Goal: Task Accomplishment & Management: Manage account settings

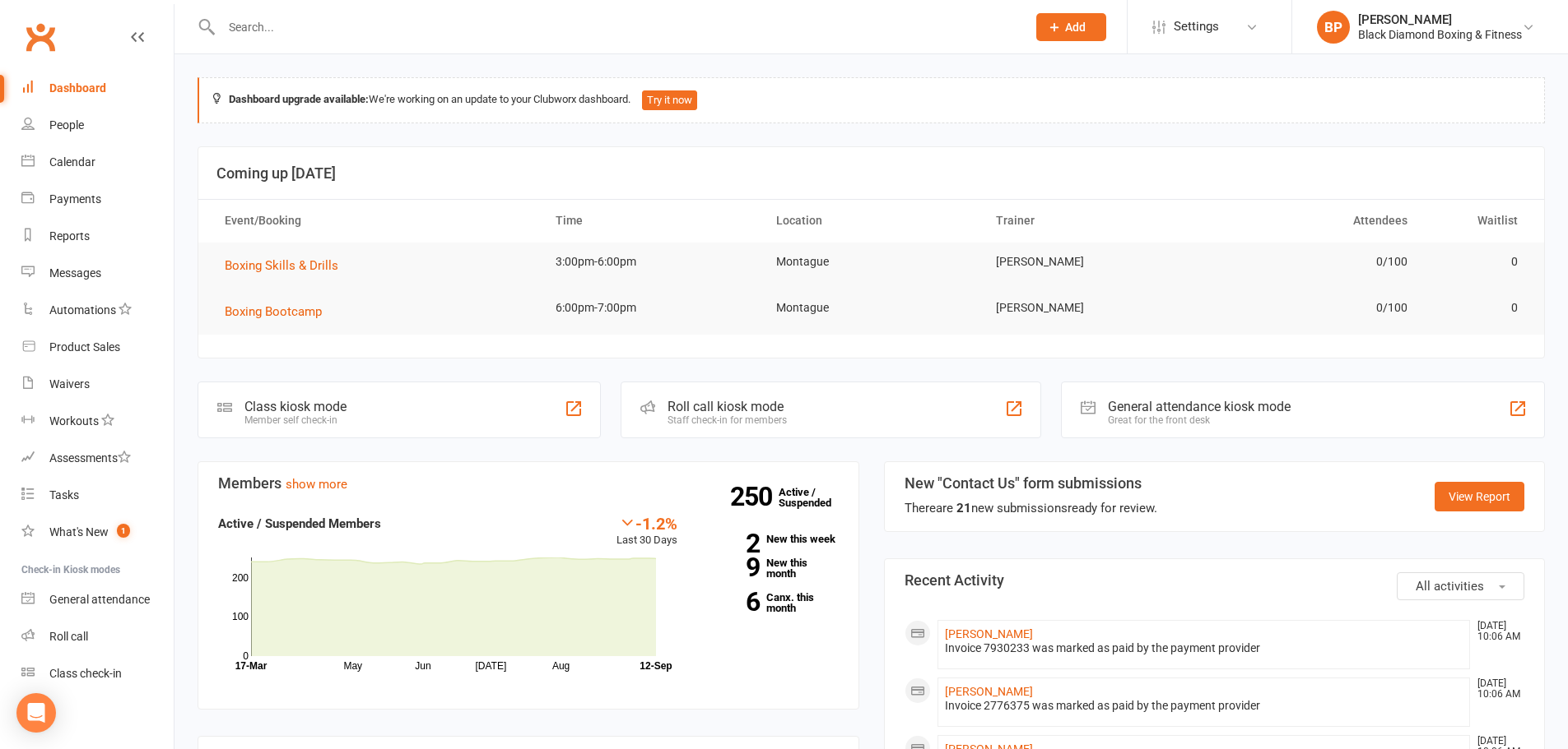
click at [344, 17] on input "text" at bounding box center [616, 27] width 798 height 23
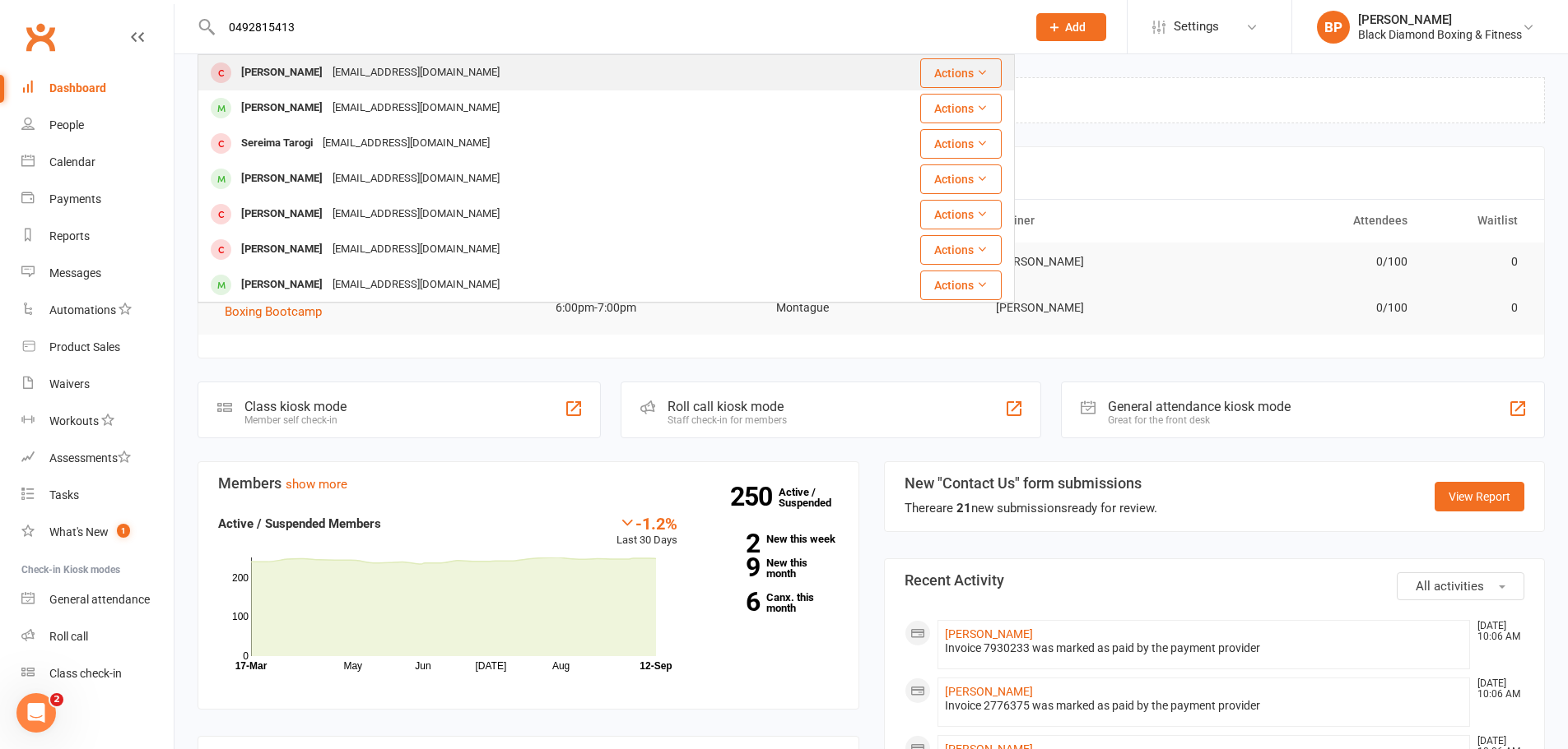
type input "0492815413"
click at [424, 68] on div "[EMAIL_ADDRESS][DOMAIN_NAME]" at bounding box center [416, 73] width 177 height 24
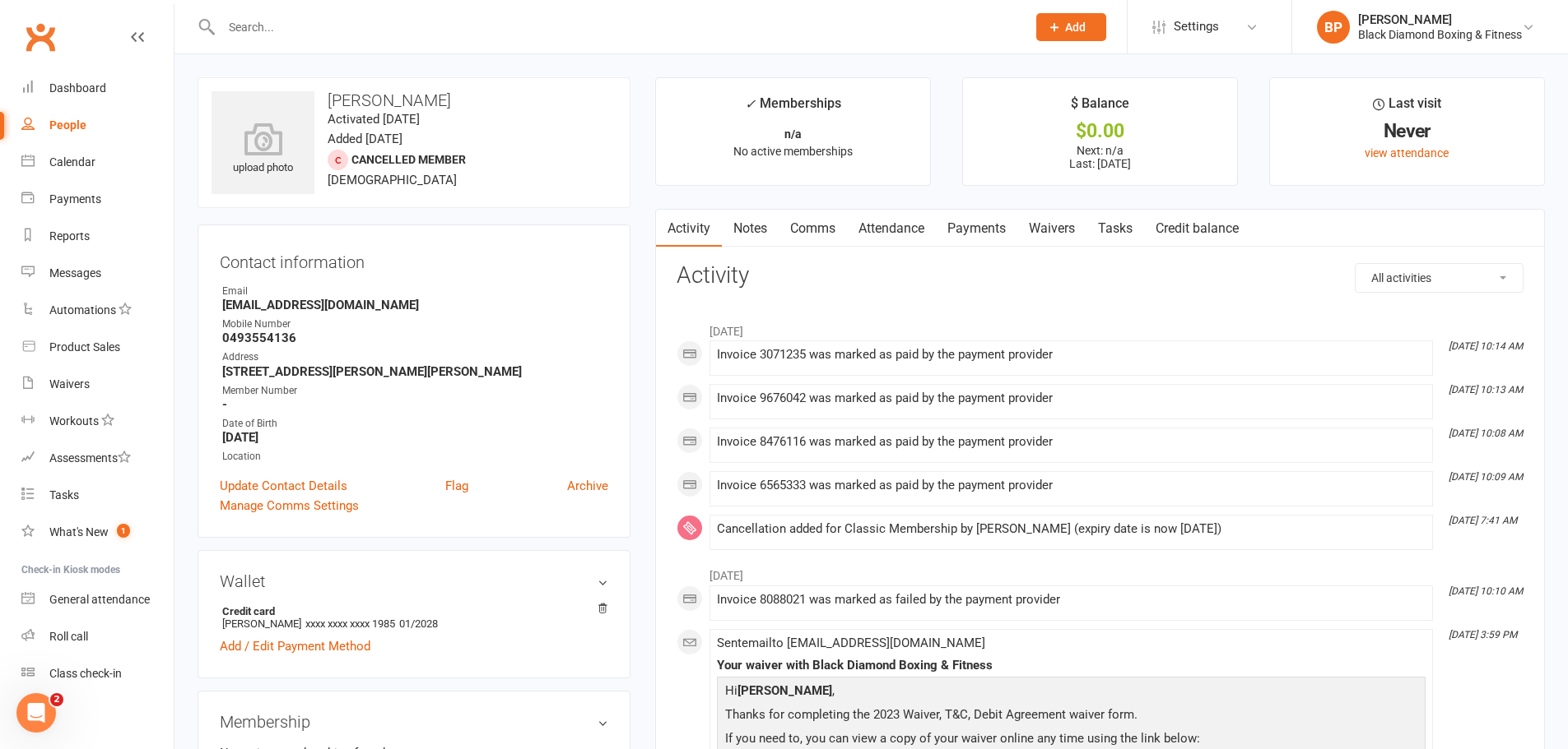
click at [415, 27] on input "text" at bounding box center [616, 27] width 798 height 23
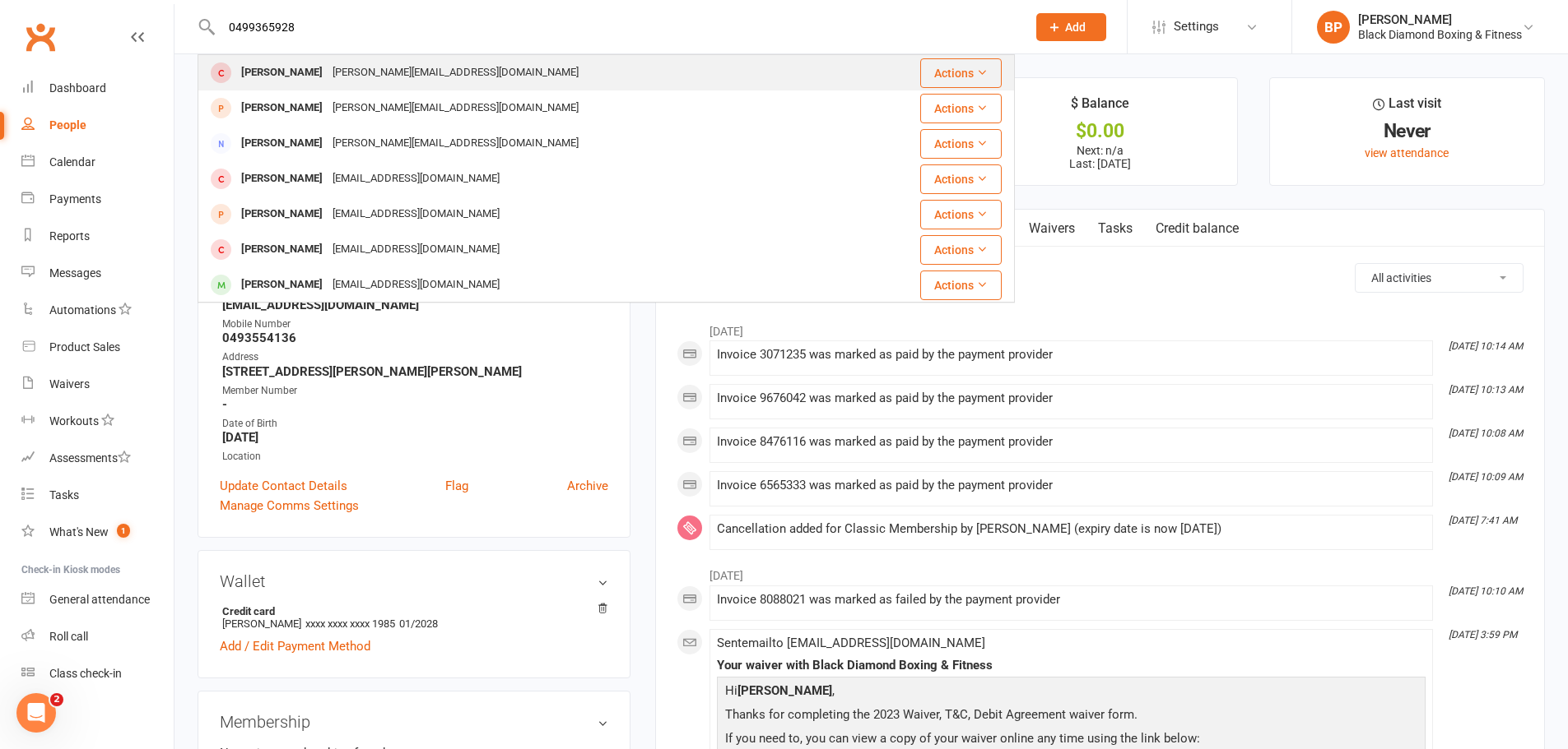
type input "0499365928"
click at [423, 65] on div "[PERSON_NAME][EMAIL_ADDRESS][DOMAIN_NAME]" at bounding box center [456, 73] width 256 height 24
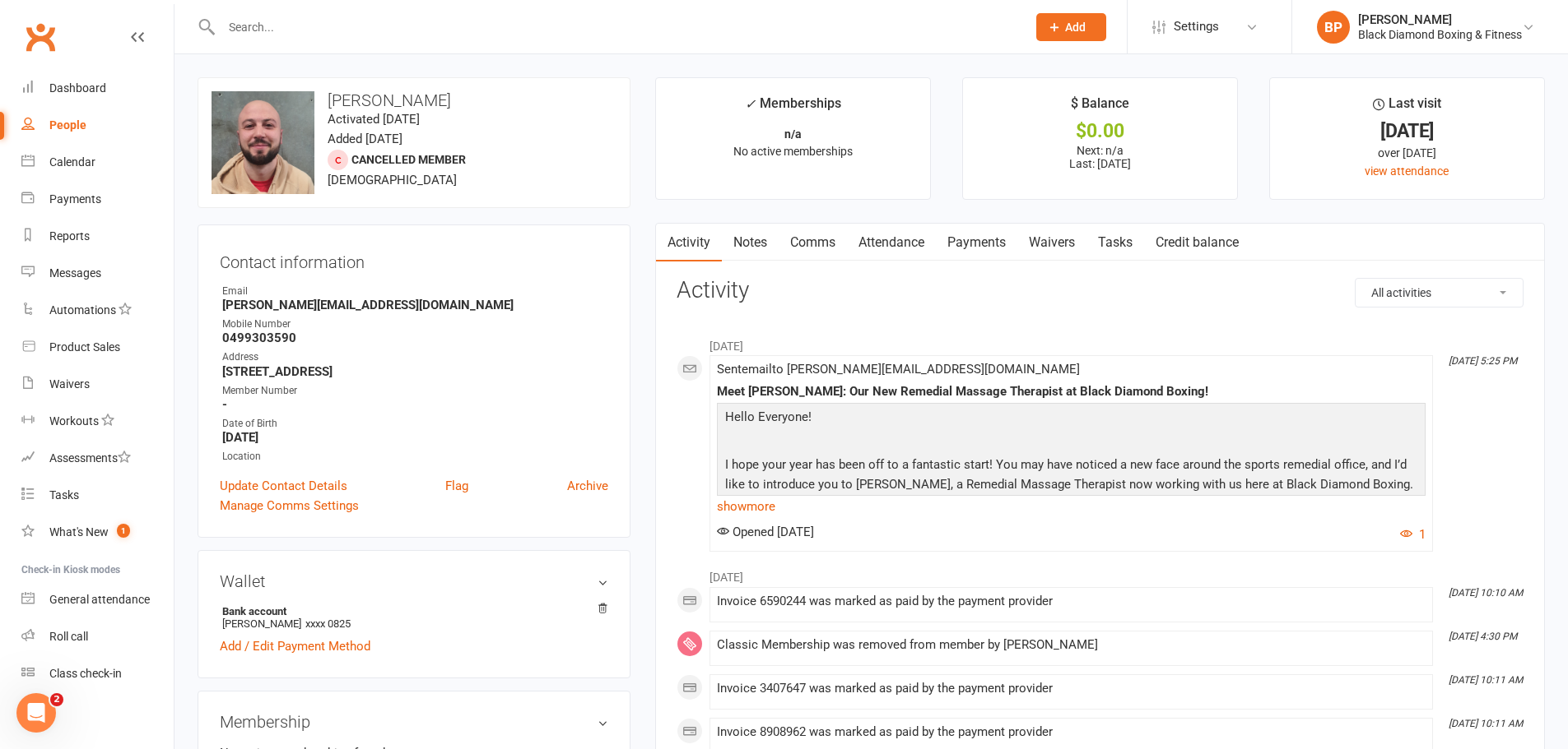
click at [372, 40] on div at bounding box center [606, 27] width 817 height 54
click at [369, 30] on input "text" at bounding box center [616, 27] width 798 height 23
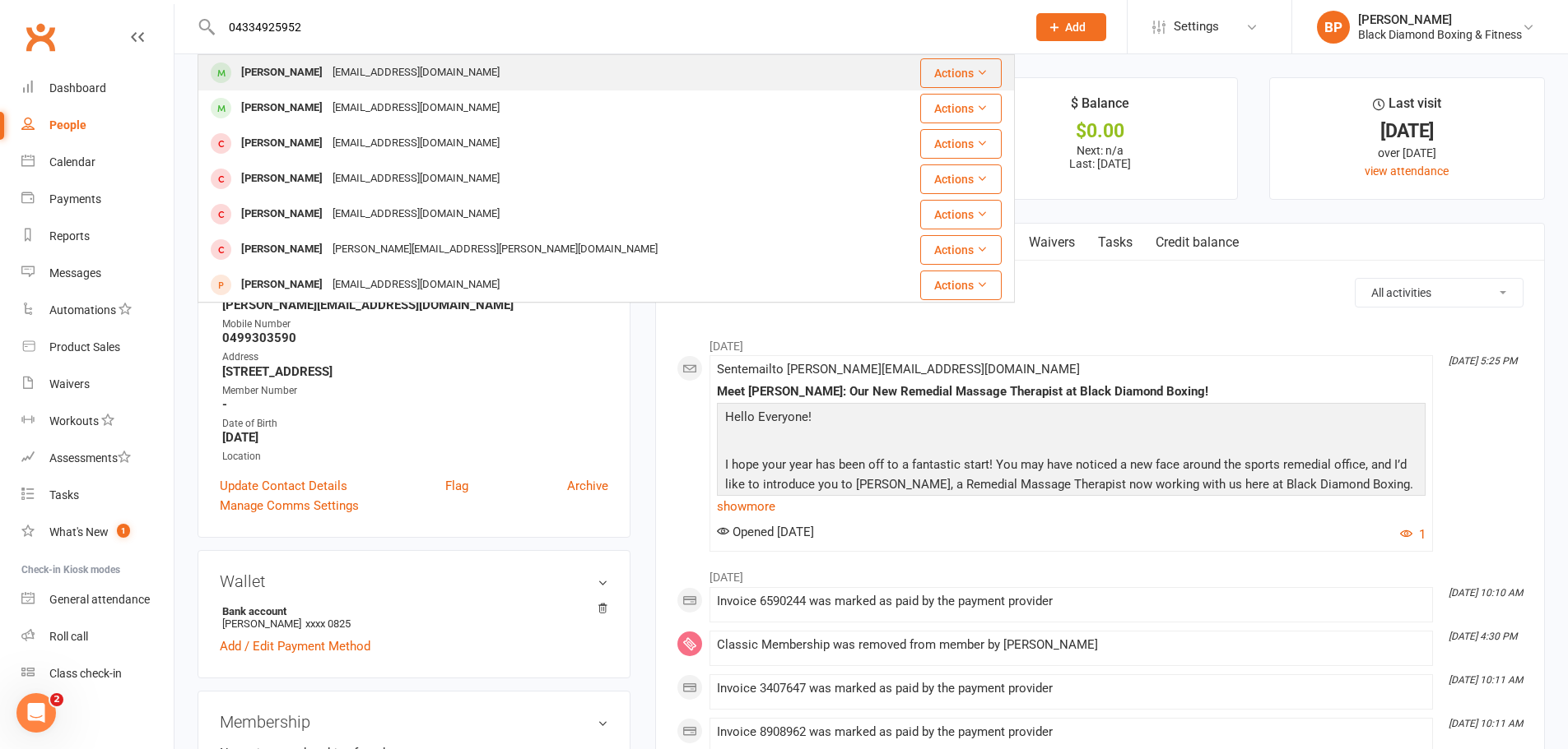
type input "04334925952"
click at [395, 64] on div "[EMAIL_ADDRESS][DOMAIN_NAME]" at bounding box center [416, 73] width 177 height 24
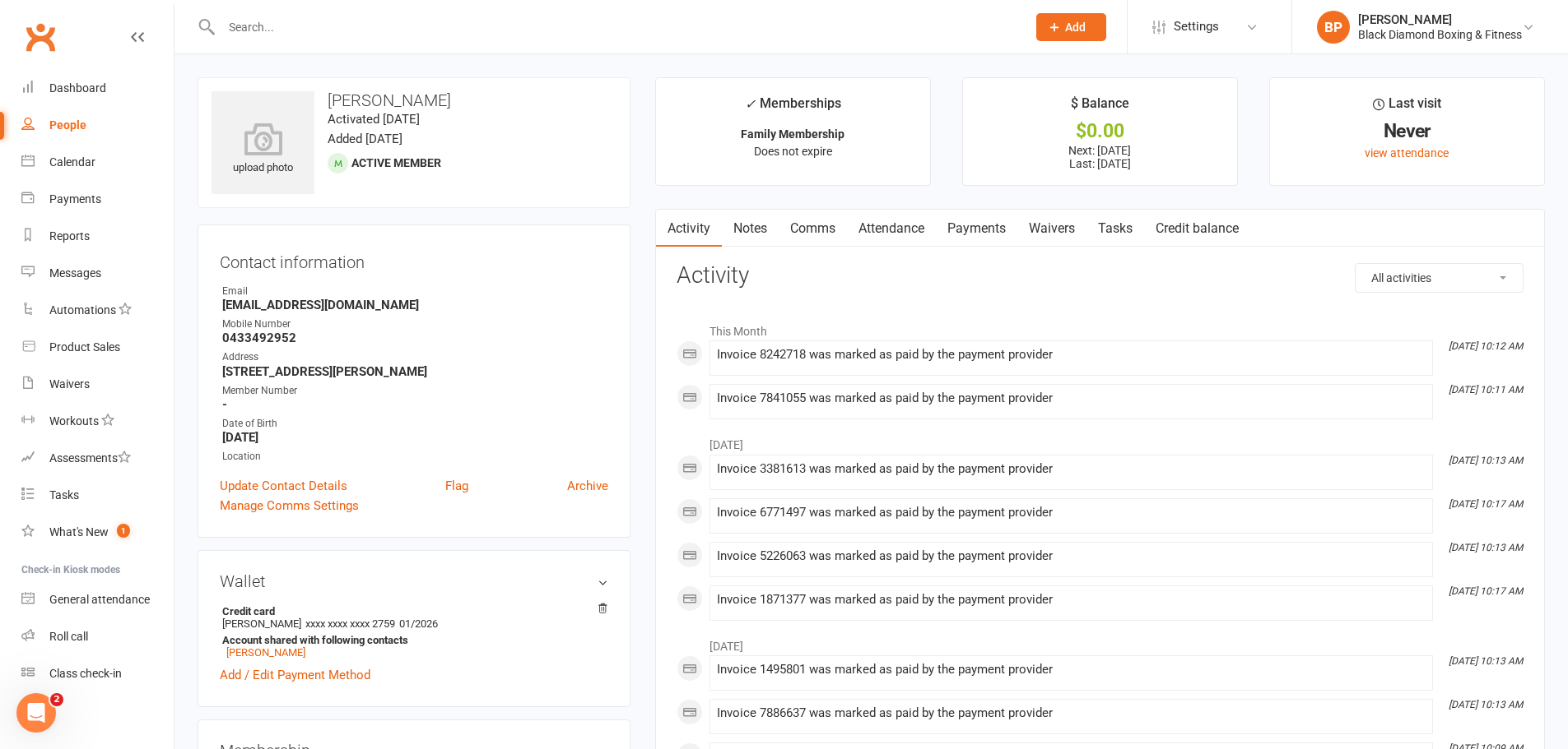
click at [401, 49] on div at bounding box center [606, 27] width 817 height 54
click at [321, 28] on input "text" at bounding box center [616, 27] width 798 height 23
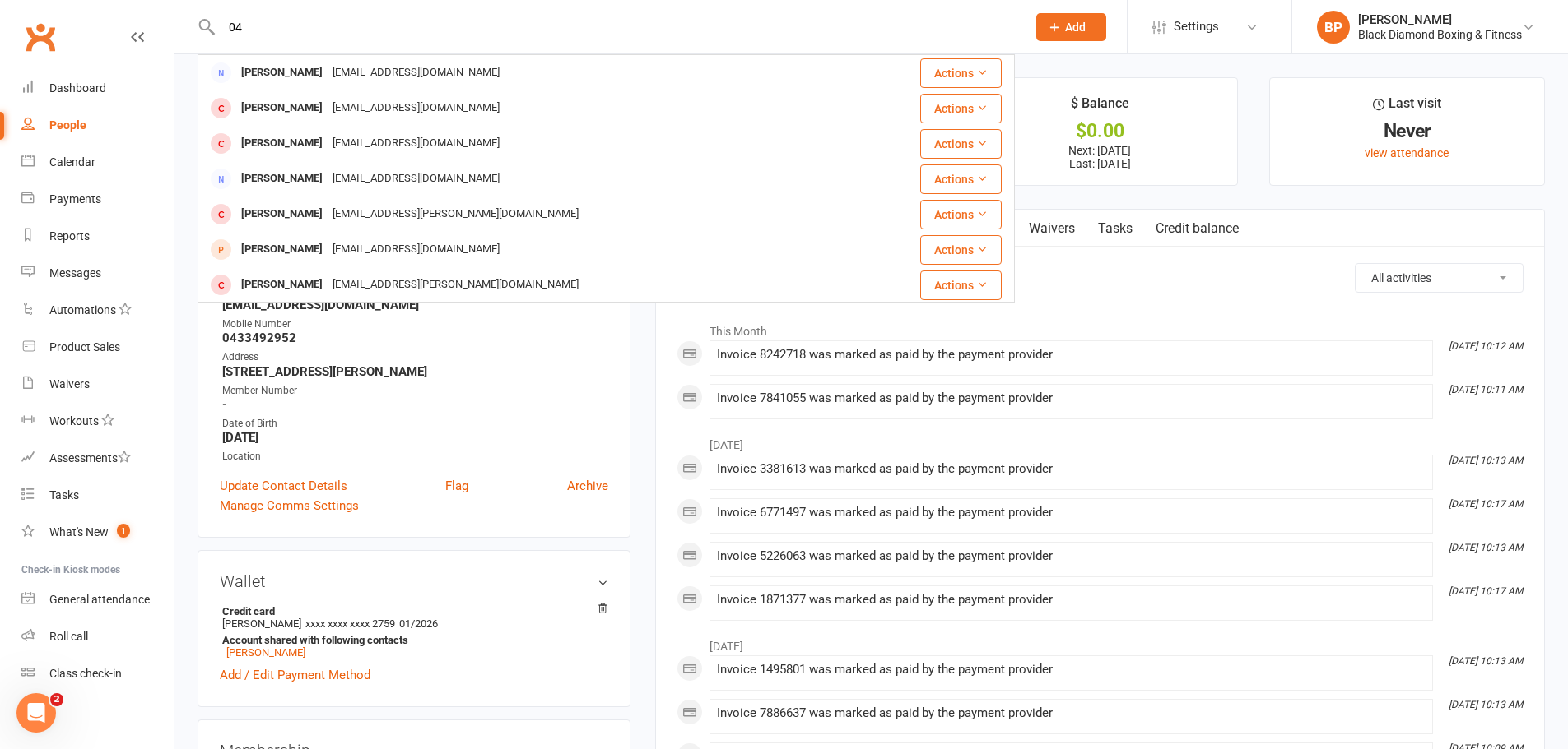
type input "0"
type input "0433492952"
click at [1193, 286] on h3 "Activity" at bounding box center [1099, 276] width 847 height 26
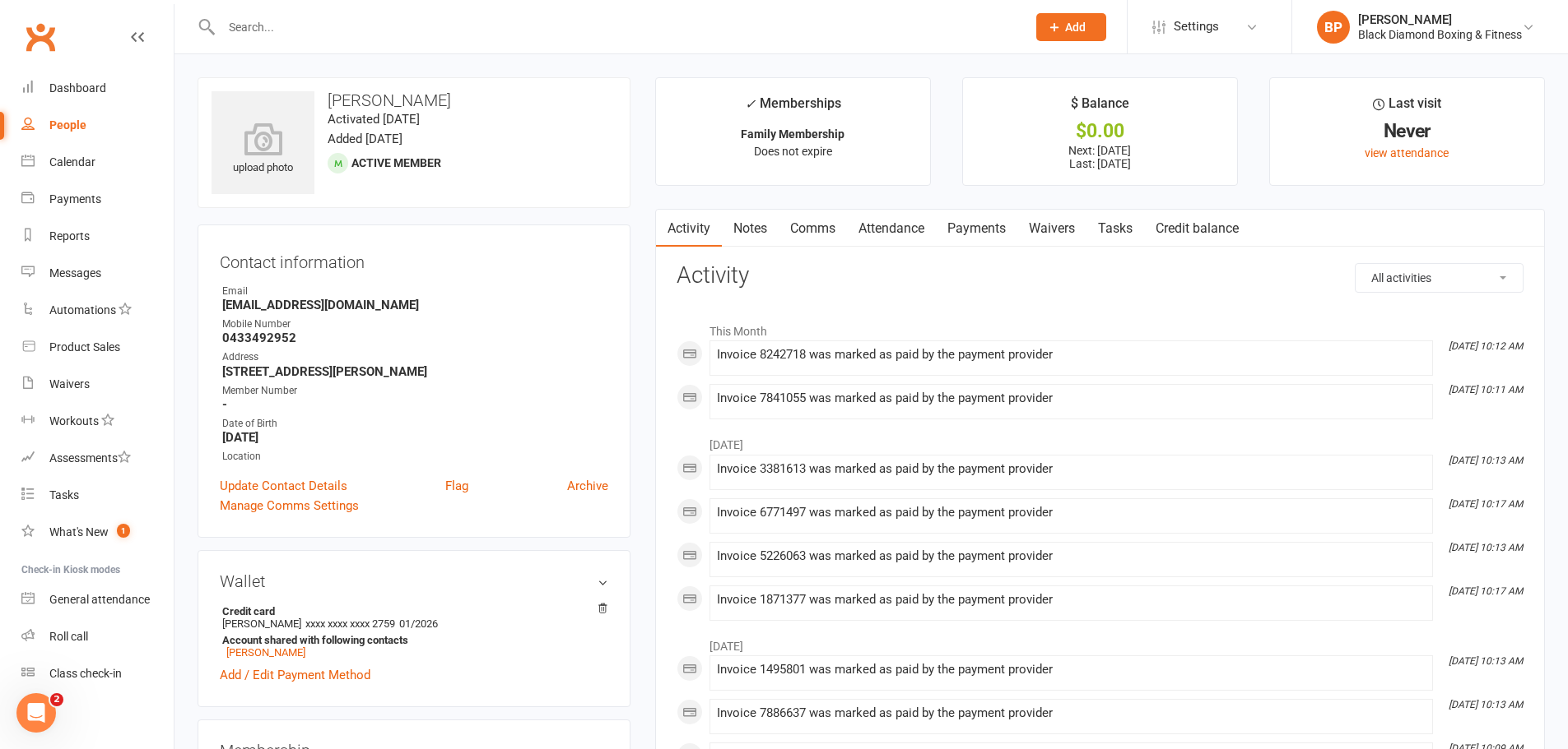
click at [996, 235] on link "Payments" at bounding box center [976, 229] width 82 height 38
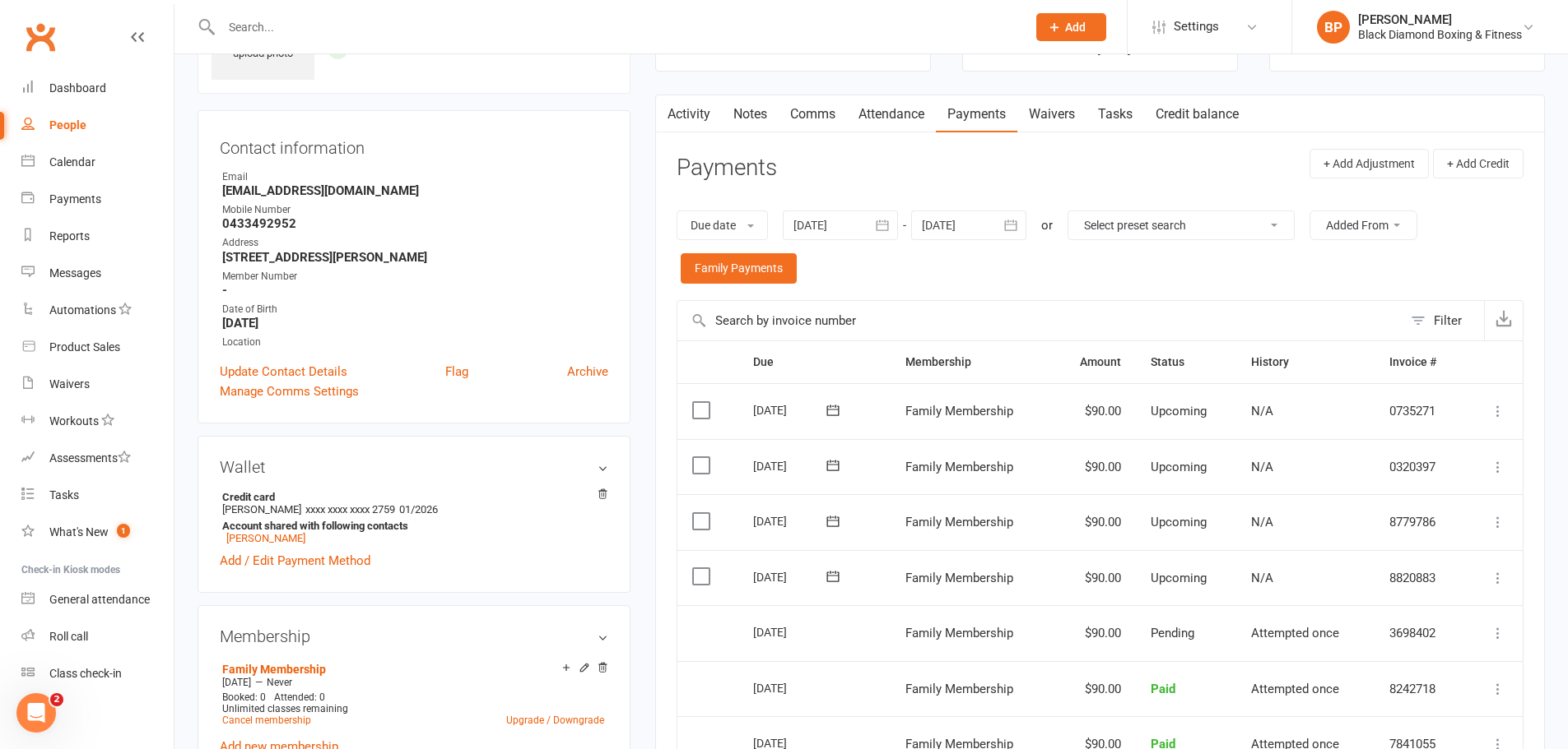
scroll to position [329, 0]
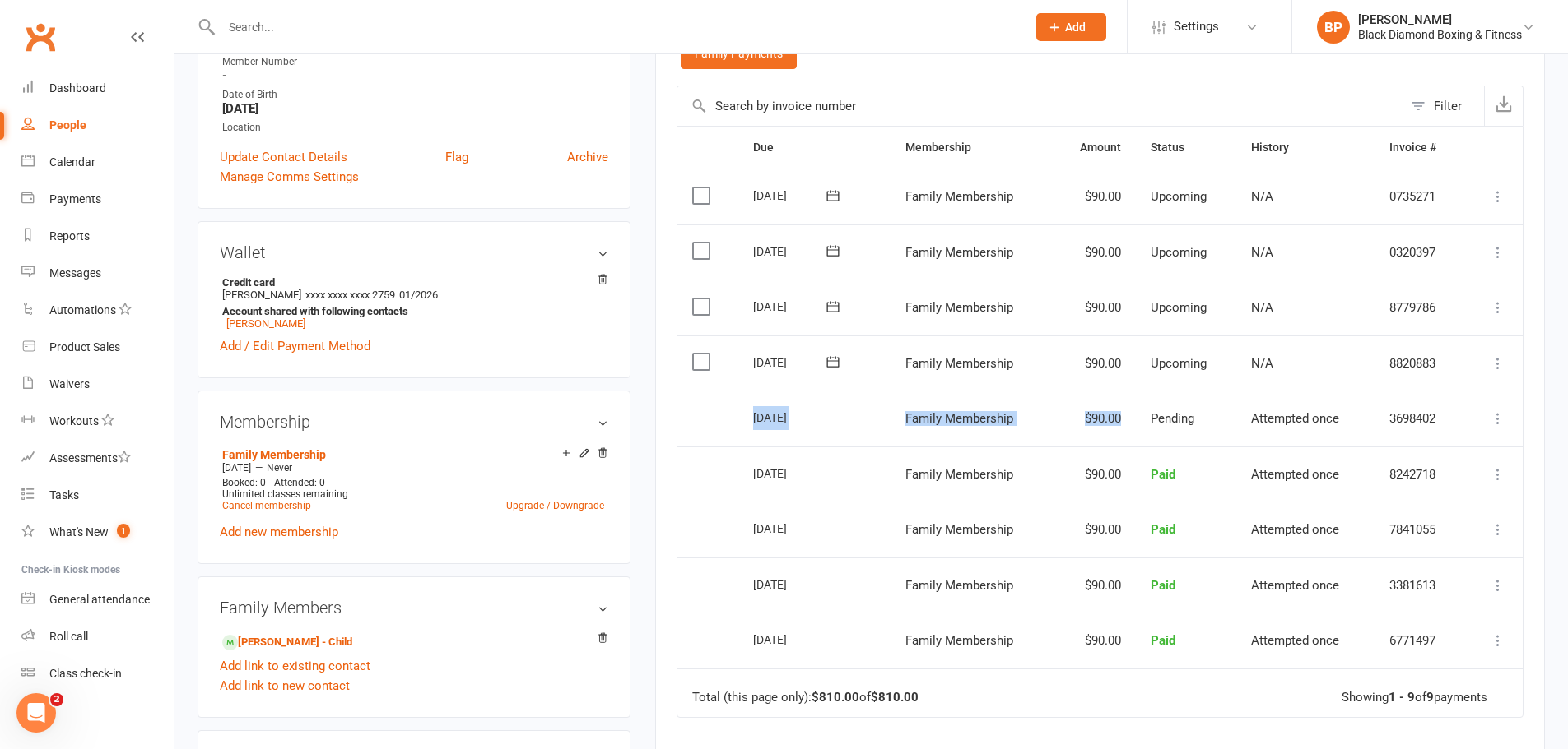
drag, startPoint x: 1129, startPoint y: 414, endPoint x: 980, endPoint y: 421, distance: 149.2
click at [746, 423] on tr "Select this [DATE] [PERSON_NAME] Family Membership $90.00 Pending Attempted onc…" at bounding box center [1099, 418] width 846 height 56
click at [274, 351] on link "Add / Edit Payment Method" at bounding box center [295, 345] width 151 height 19
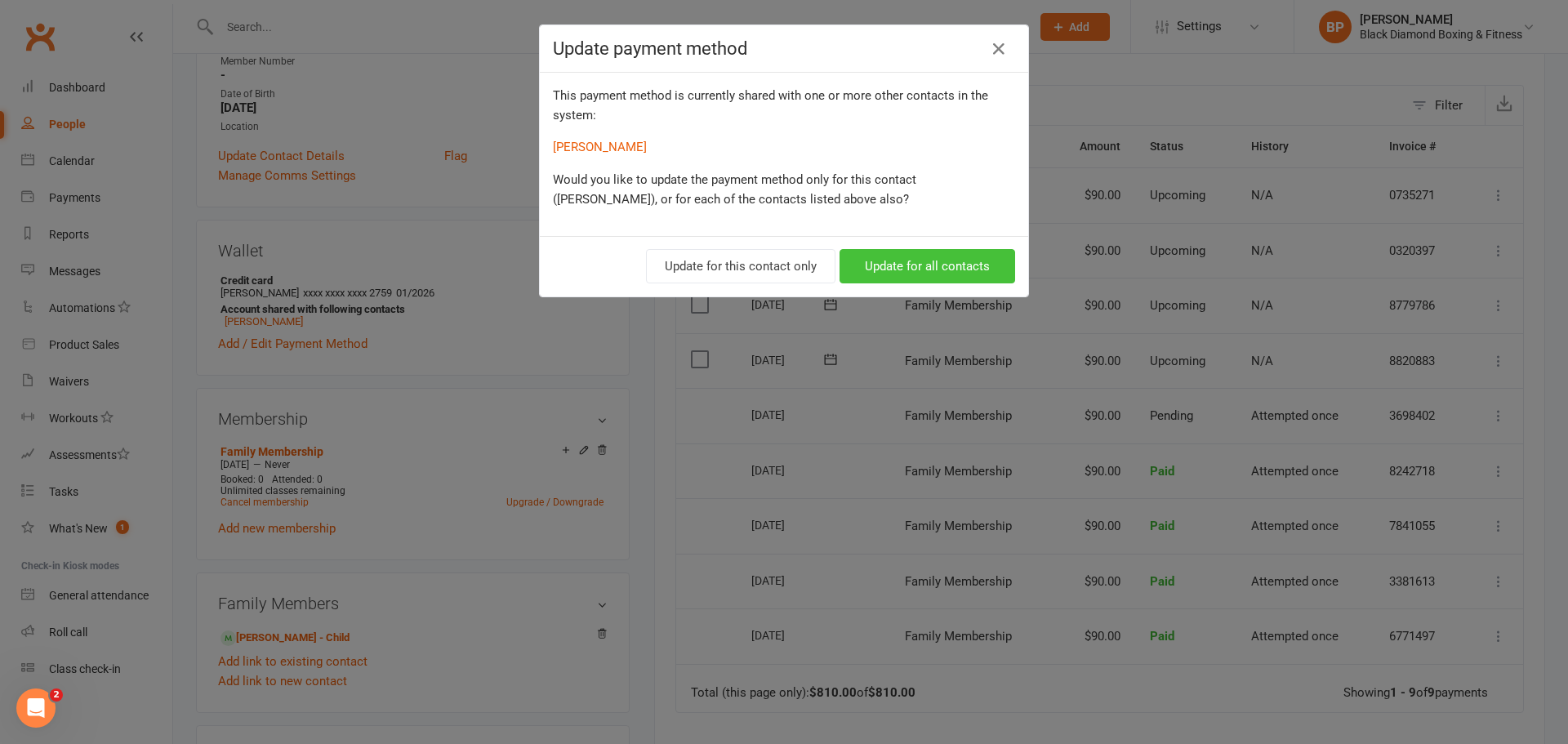
click at [905, 256] on button "Update for all contacts" at bounding box center [926, 266] width 176 height 34
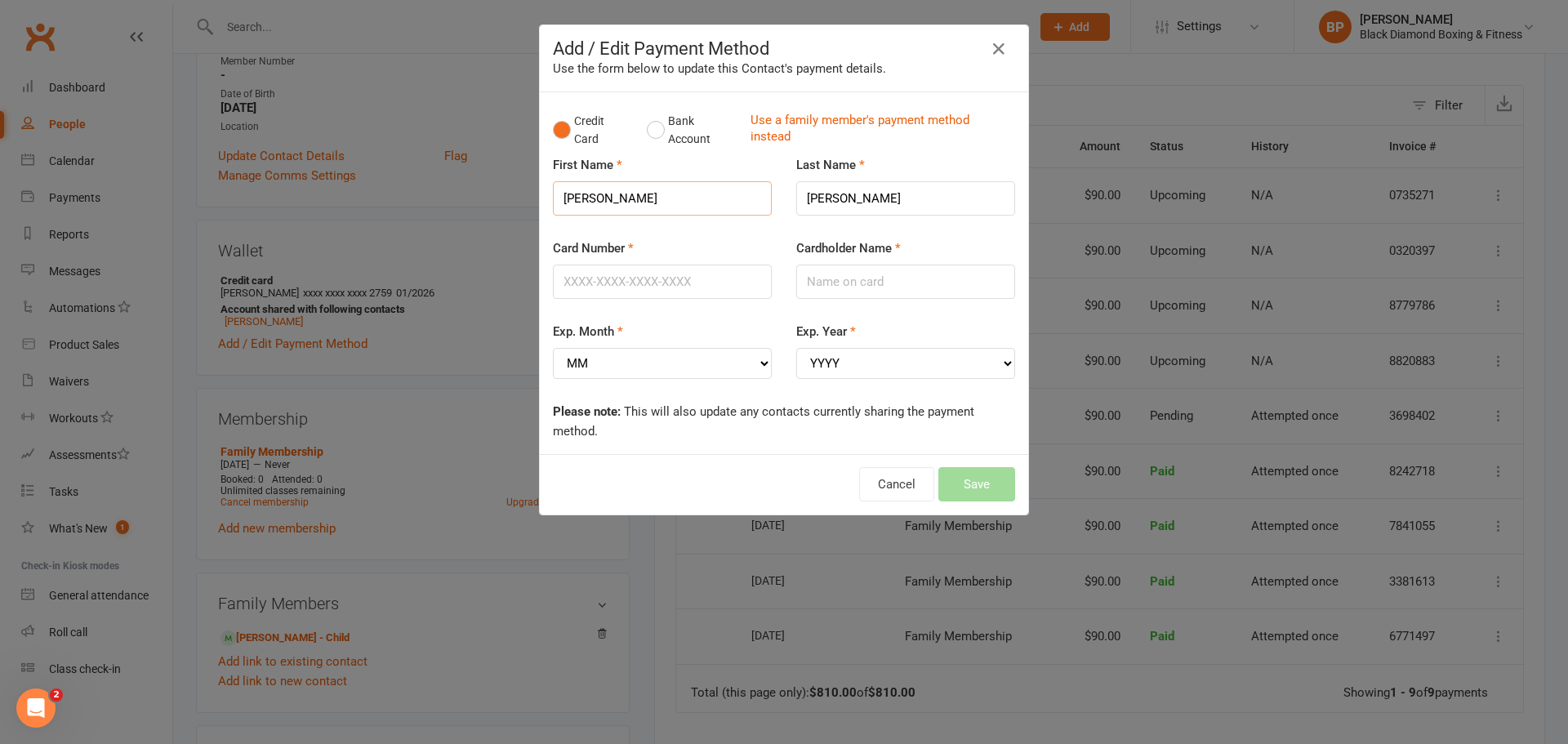
drag, startPoint x: 594, startPoint y: 199, endPoint x: 553, endPoint y: 205, distance: 41.4
click at [553, 205] on input "[PERSON_NAME]" at bounding box center [663, 198] width 219 height 34
click at [830, 275] on input "Cardholder Name" at bounding box center [905, 281] width 219 height 34
click at [859, 284] on input "Cardholder Name" at bounding box center [905, 281] width 219 height 34
type input "[PERSON_NAME]"
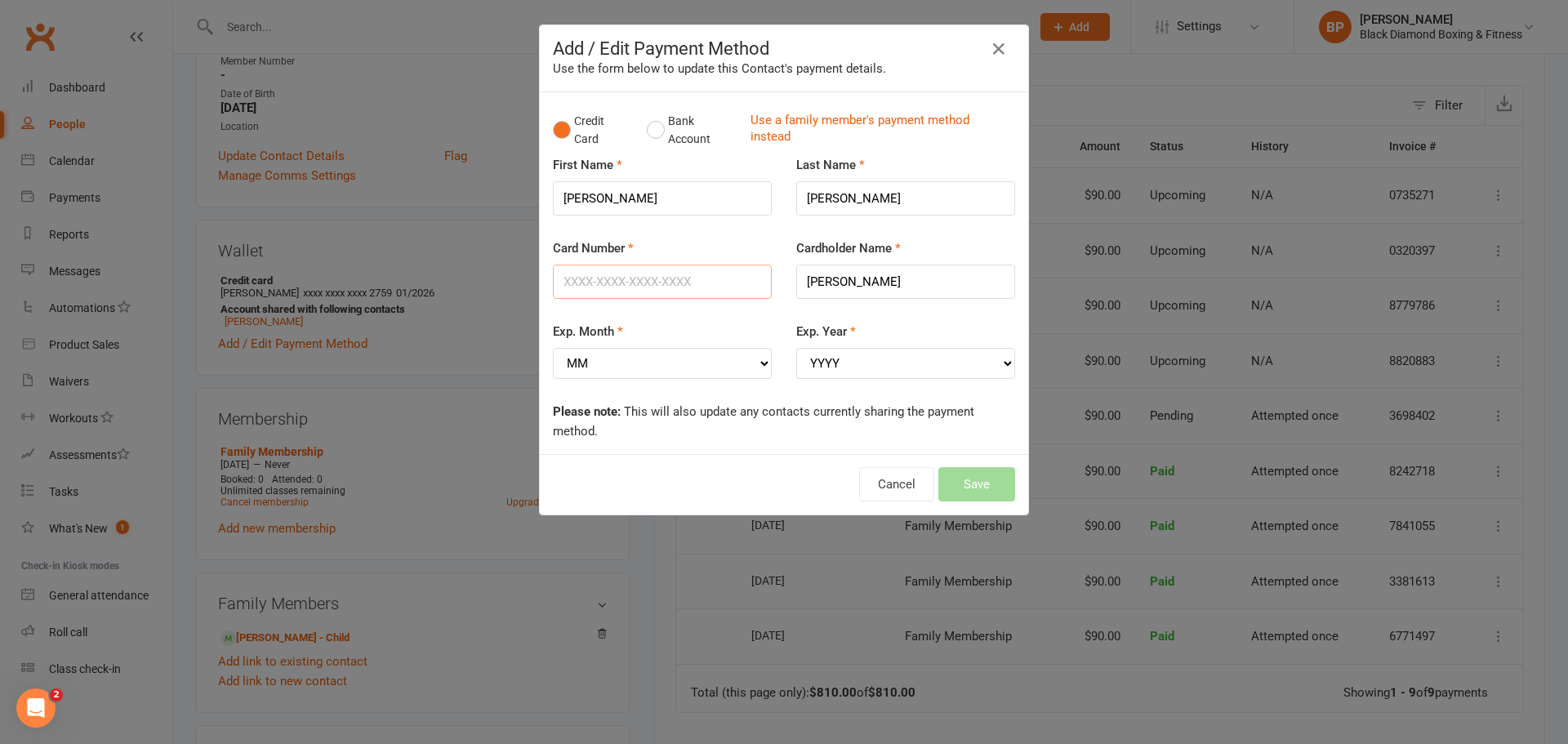
click at [673, 285] on input "Card Number" at bounding box center [663, 281] width 219 height 34
type input "[CREDIT_CARD_NUMBER]"
click at [583, 367] on select "MM 01 02 03 04 05 06 07 08 09 10 11 12" at bounding box center [663, 364] width 219 height 31
select select "01"
click at [553, 349] on select "MM 01 02 03 04 05 06 07 08 09 10 11 12" at bounding box center [663, 364] width 219 height 31
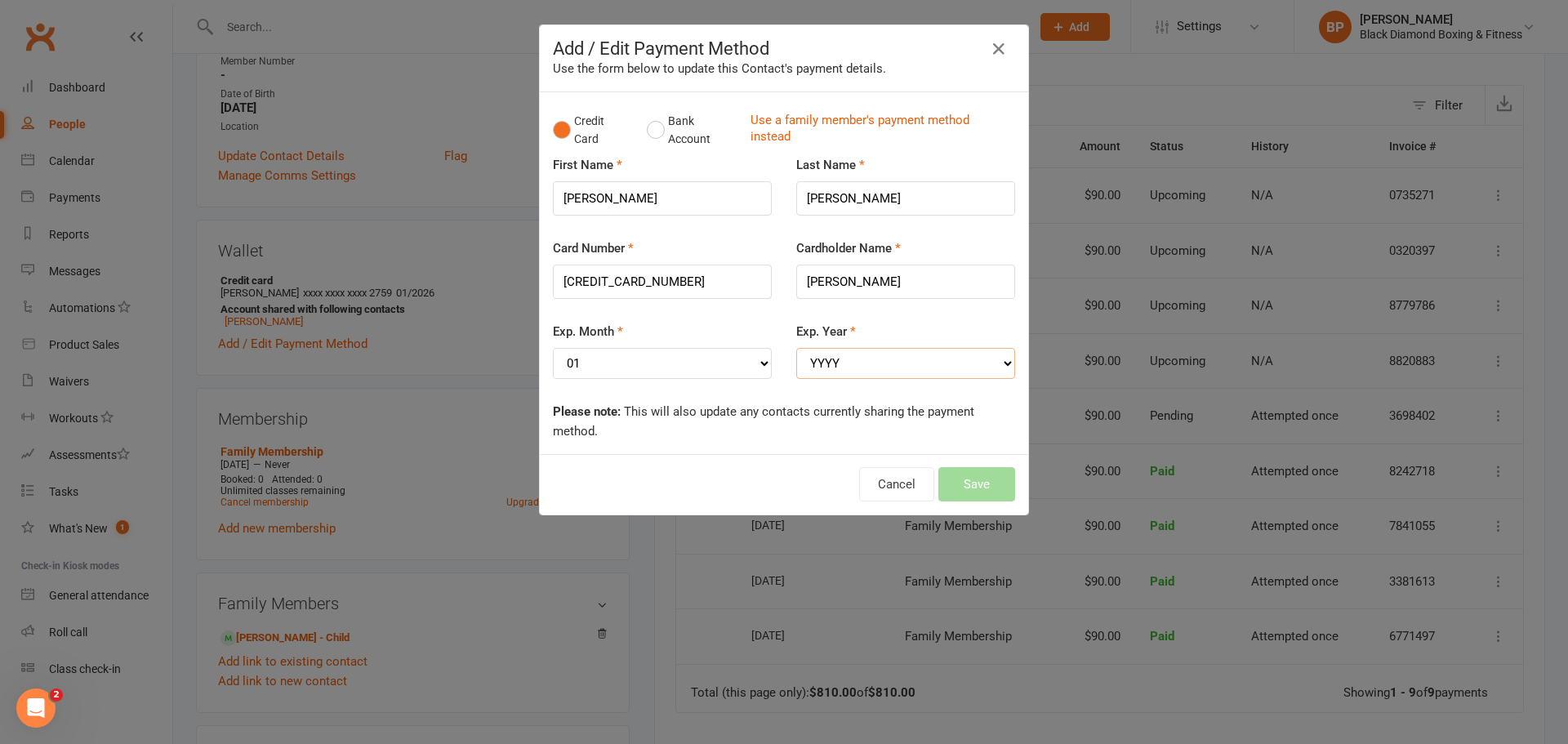
click at [841, 374] on select "YYYY 2025 2026 2027 2028 2029 2030 2031 2032 2033 2034" at bounding box center [905, 364] width 219 height 31
select select "2030"
click at [796, 349] on select "YYYY 2025 2026 2027 2028 2029 2030 2031 2032 2033 2034" at bounding box center [905, 364] width 219 height 31
click at [883, 275] on input "[PERSON_NAME]" at bounding box center [905, 281] width 219 height 34
type input "[PERSON_NAME]"
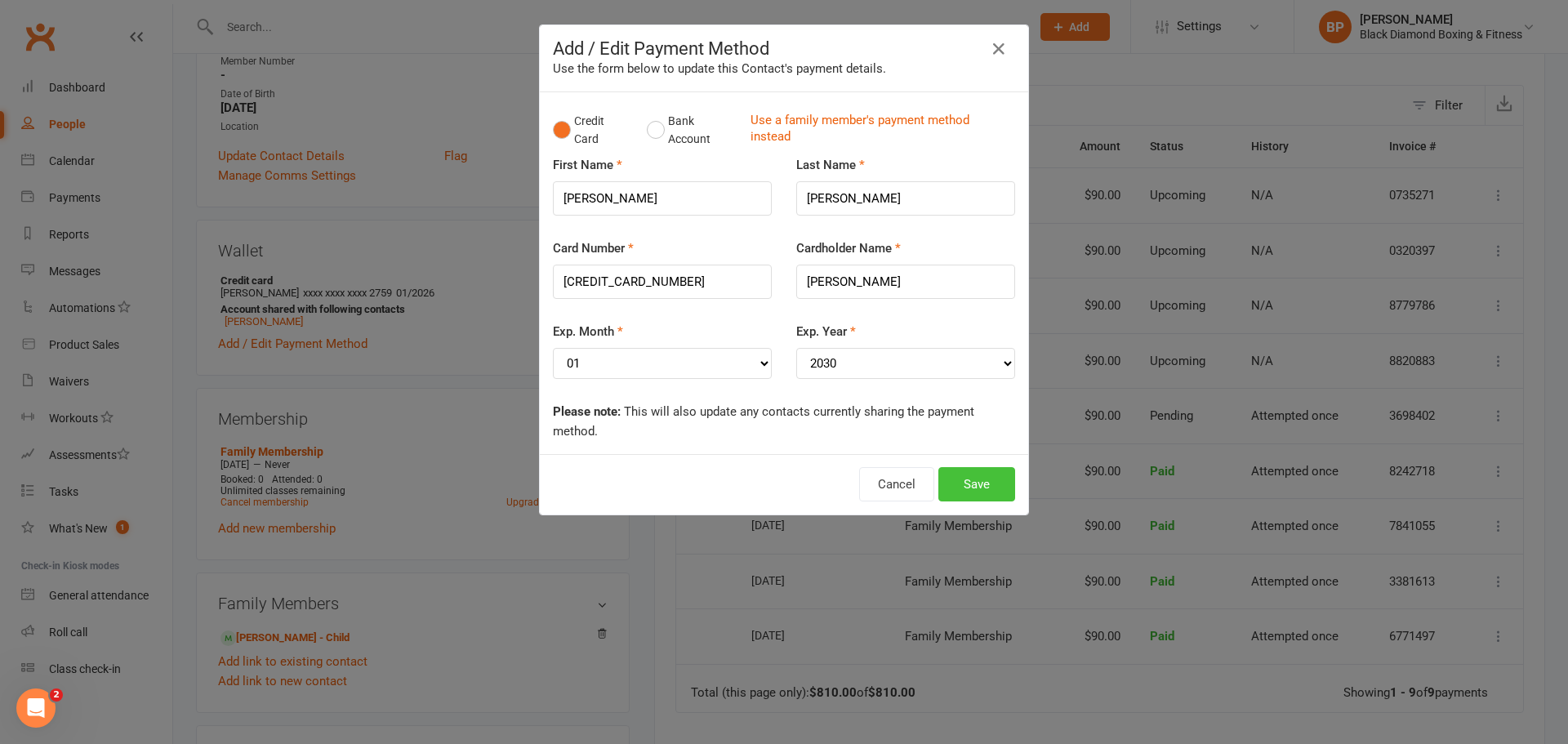
click at [994, 488] on button "Save" at bounding box center [977, 484] width 77 height 34
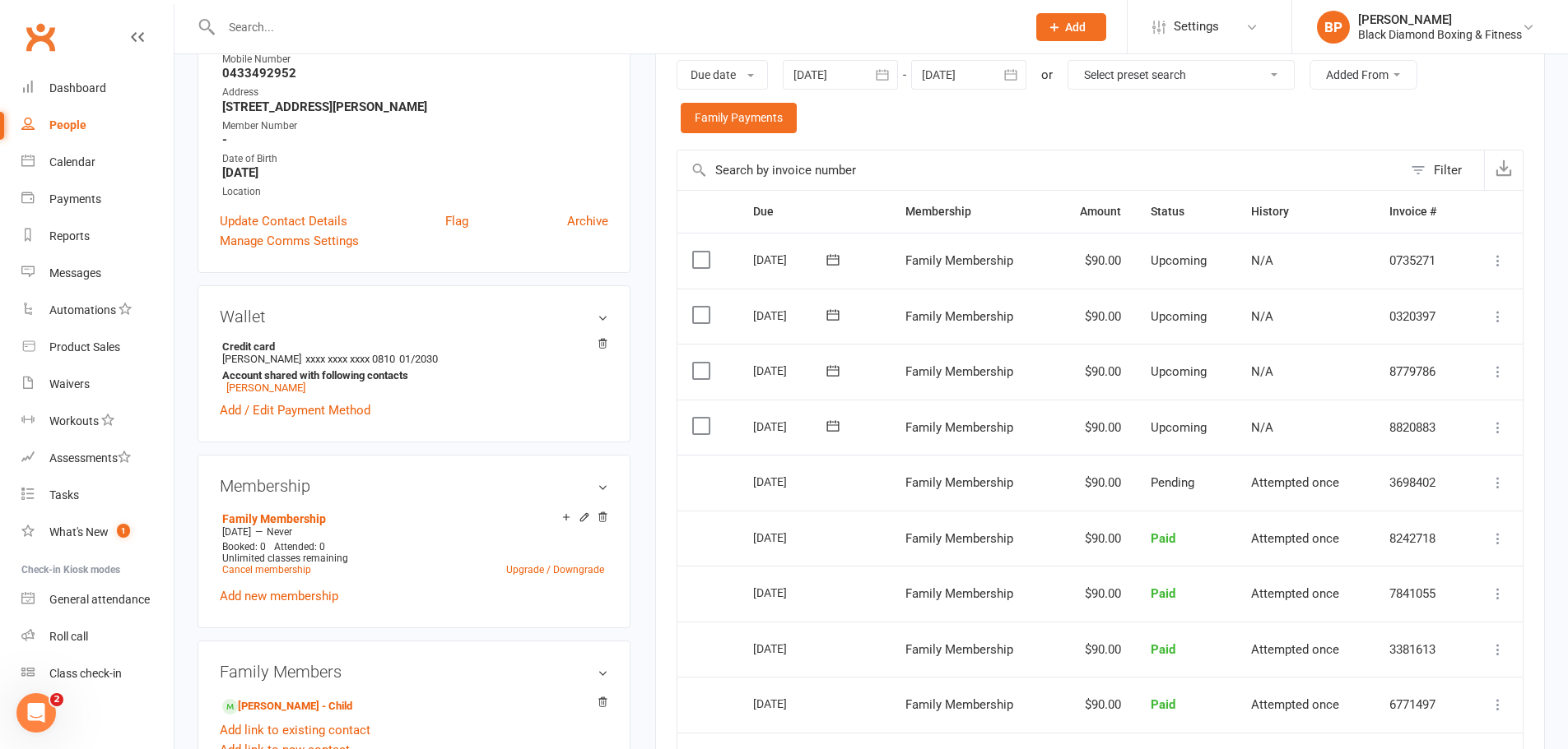
scroll to position [263, 0]
